Goal: Check status: Check status

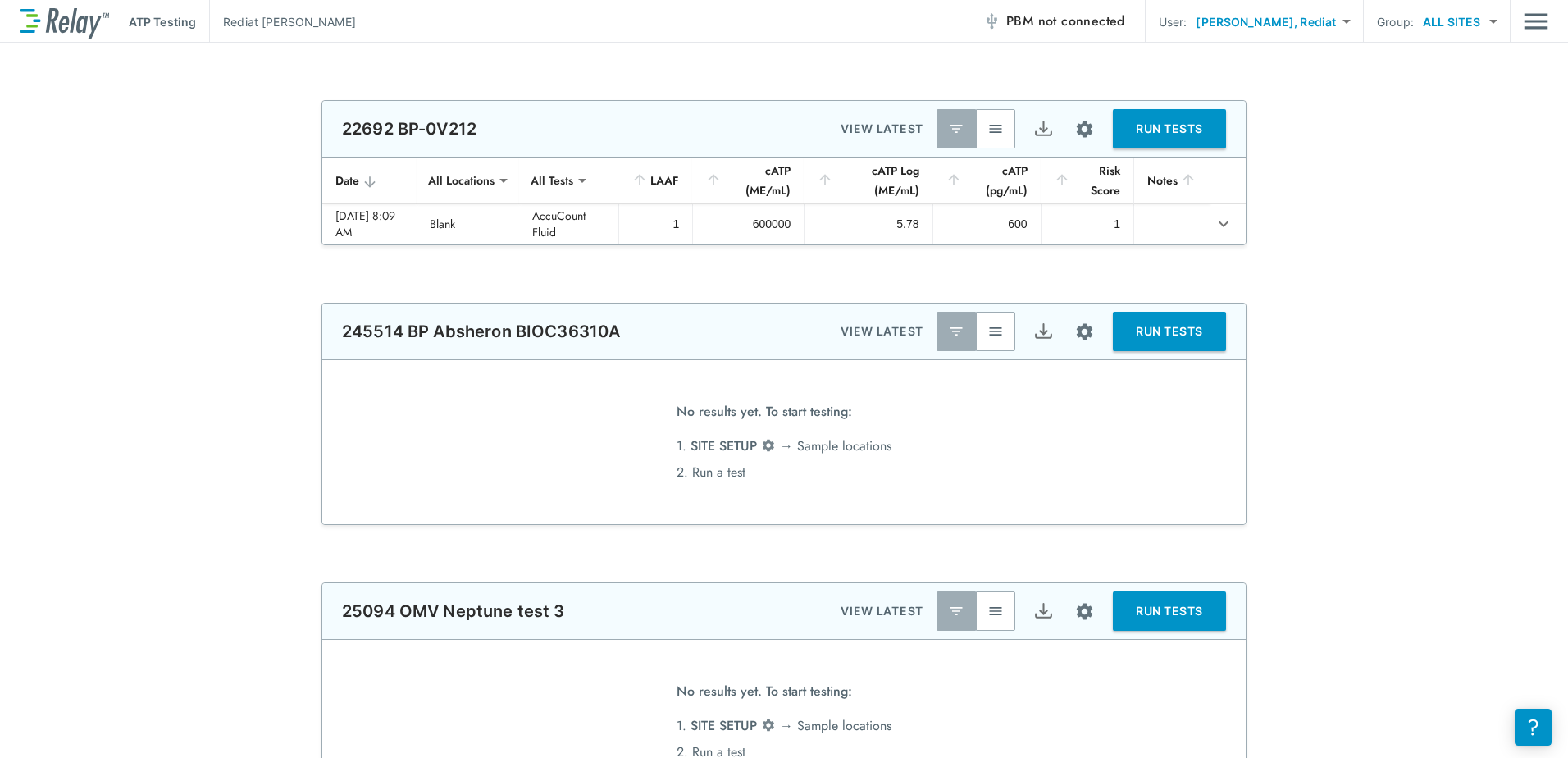
click at [1532, 21] on img "Main menu" at bounding box center [1535, 21] width 25 height 31
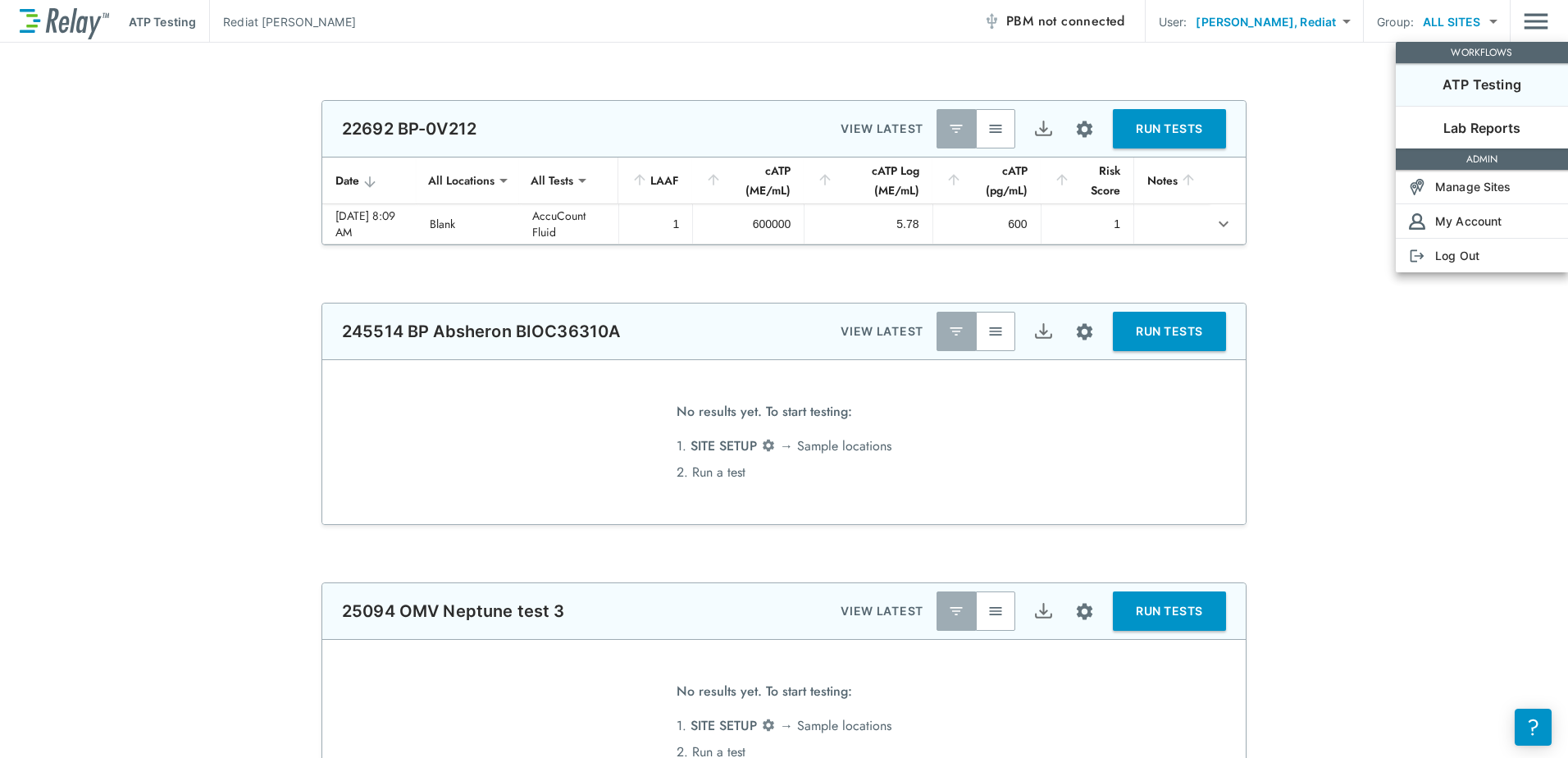
click at [1322, 461] on div at bounding box center [784, 379] width 1568 height 758
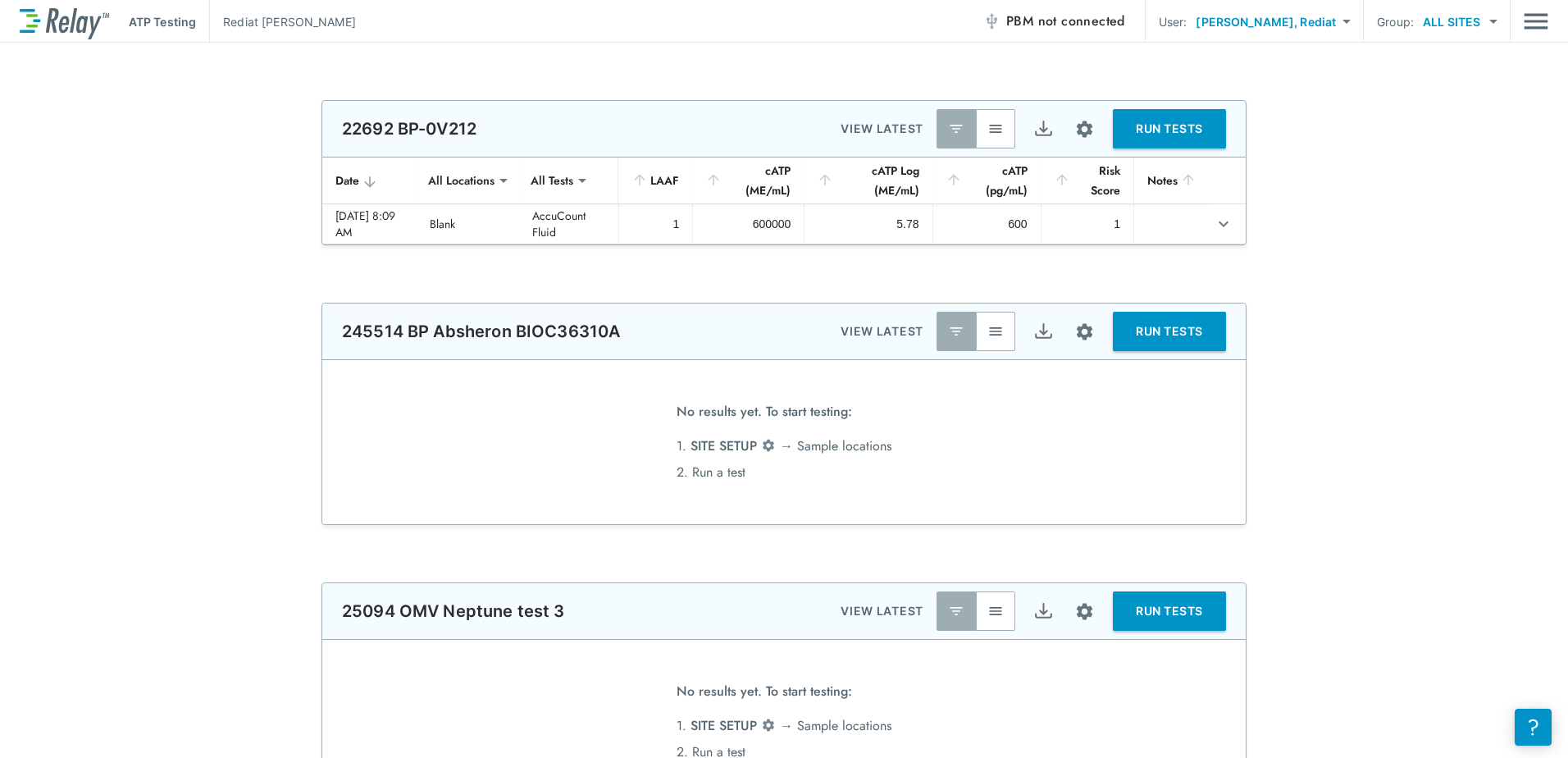
click at [1309, 425] on div "**********" at bounding box center [784, 414] width 1568 height 223
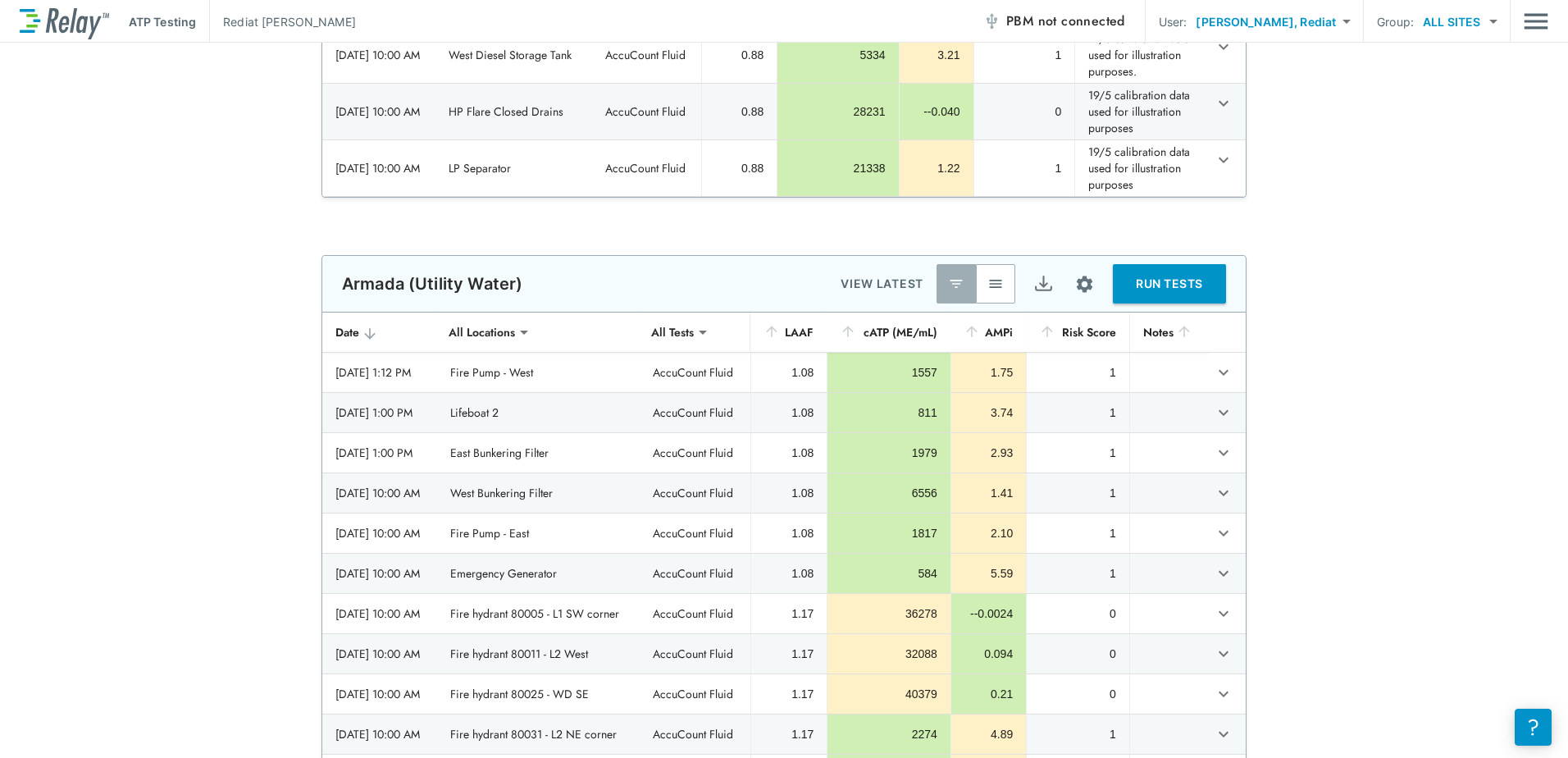
scroll to position [6396, 0]
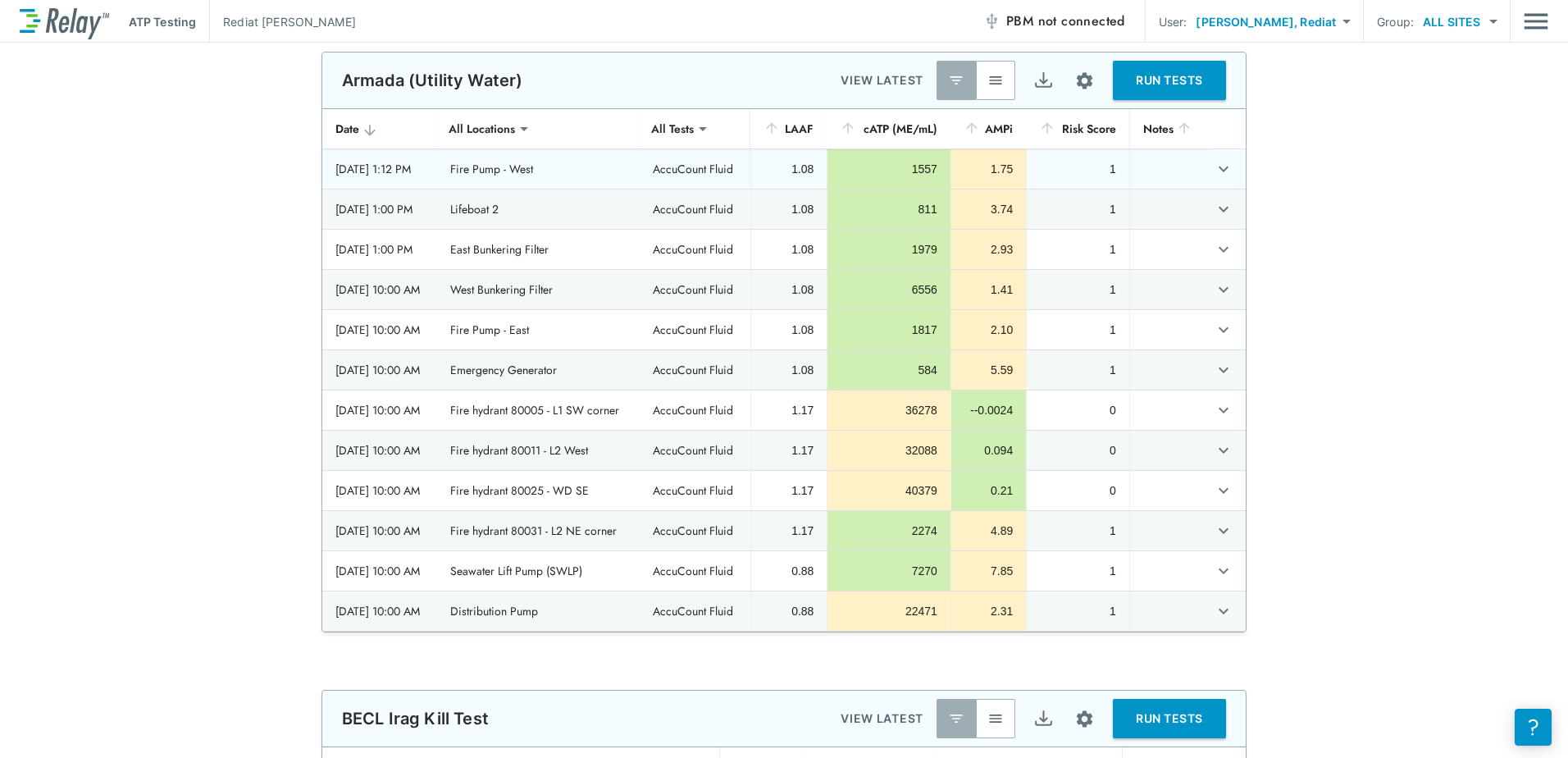
click at [410, 177] on div "[DATE] 1:12 PM" at bounding box center [379, 168] width 88 height 17
click at [534, 171] on td "Fire Pump - West" at bounding box center [539, 169] width 203 height 40
click at [1203, 184] on td "sticky table" at bounding box center [1169, 169] width 79 height 40
click at [1217, 179] on icon "expand row" at bounding box center [1224, 169] width 20 height 20
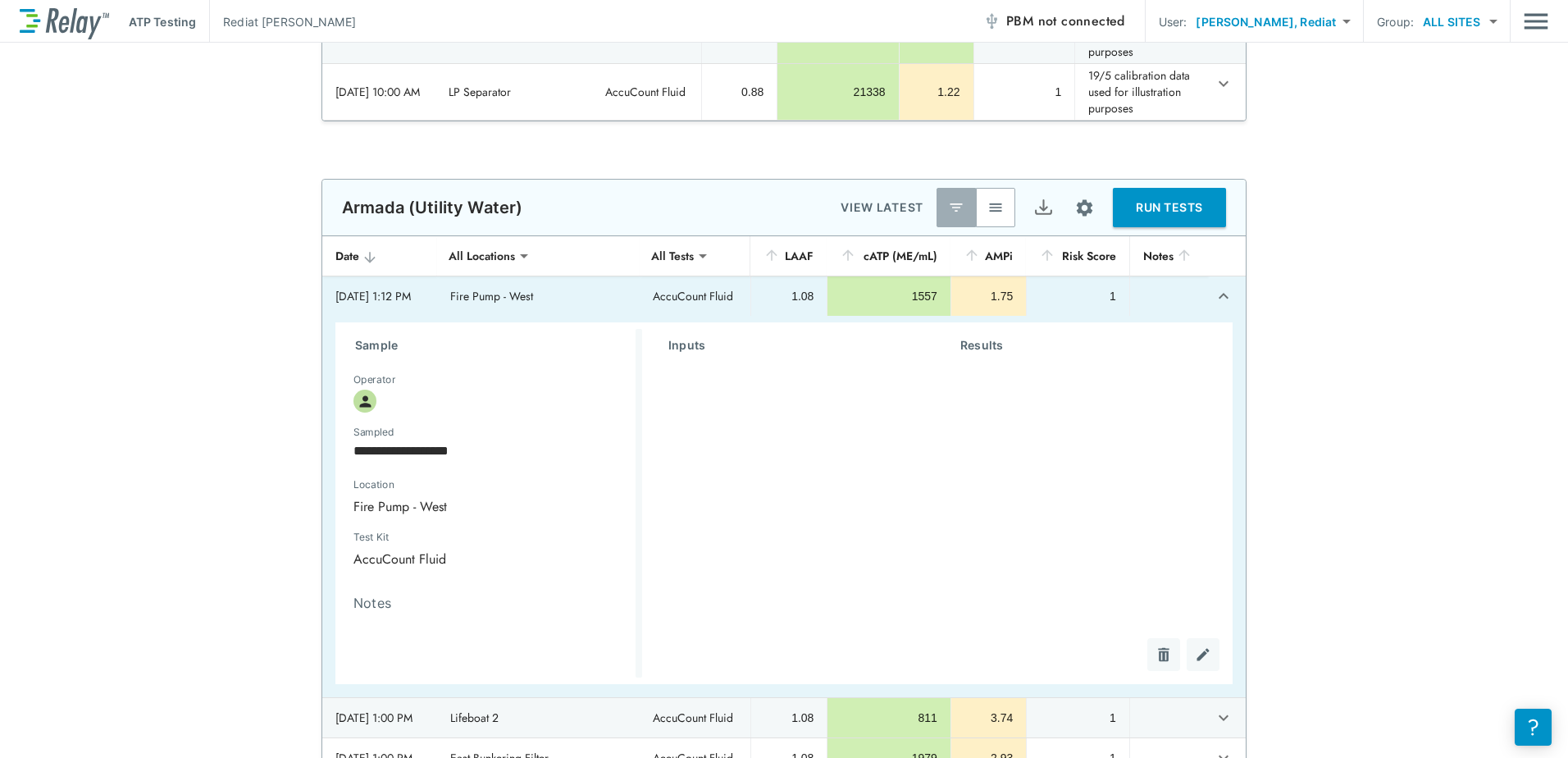
scroll to position [6232, 0]
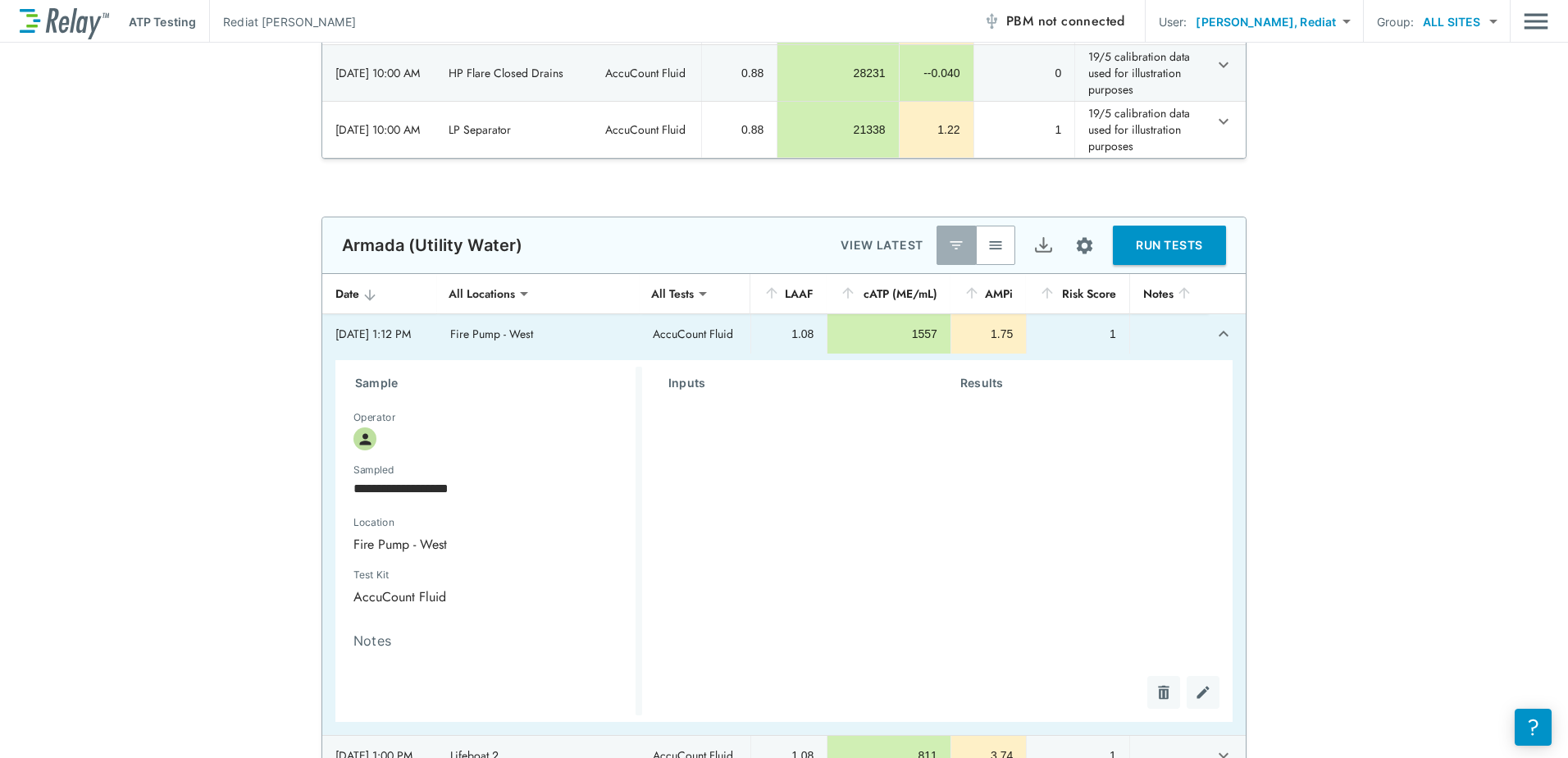
click at [1214, 342] on icon "expand row" at bounding box center [1224, 333] width 20 height 20
